Goal: Transaction & Acquisition: Book appointment/travel/reservation

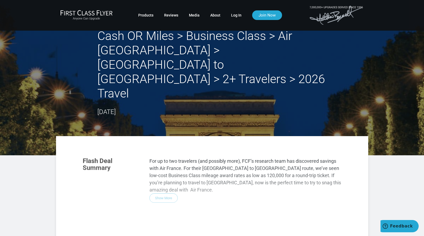
click at [165, 163] on div "Flash Deal Summary For up to two travelers (and possibly more), FCF’s research …" at bounding box center [211, 224] width 269 height 145
click at [163, 163] on div "Flash Deal Summary For up to two travelers (and possibly more), FCF’s research …" at bounding box center [211, 224] width 269 height 145
click at [316, 152] on div "Flash Deal Summary For up to two travelers (and possibly more), FCF’s research …" at bounding box center [211, 224] width 269 height 145
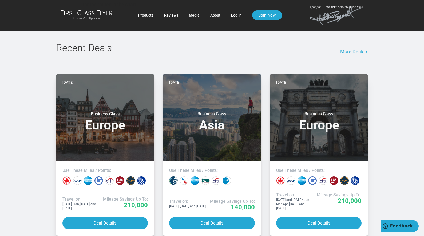
scroll to position [421, 0]
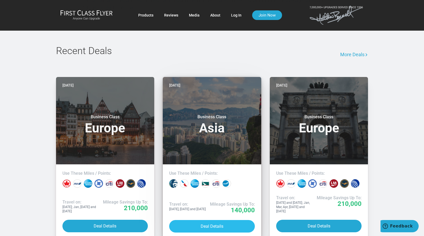
click at [207, 220] on button "Deal Details" at bounding box center [212, 226] width 86 height 13
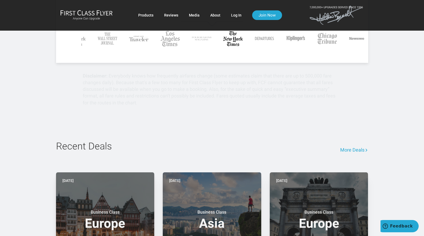
scroll to position [300, 0]
